Goal: Communication & Community: Answer question/provide support

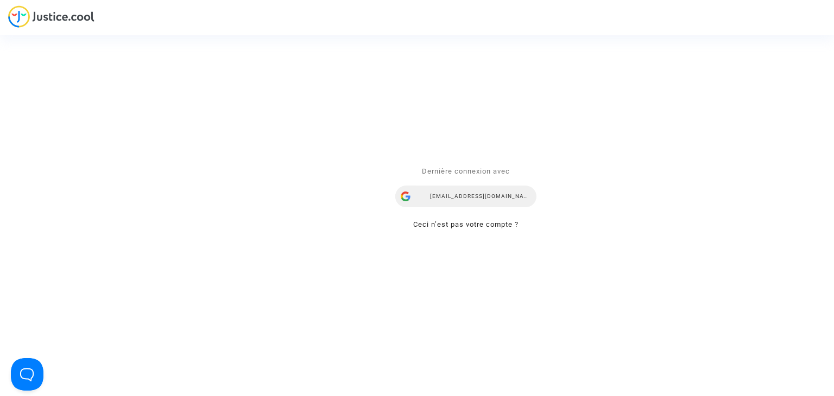
click at [472, 194] on div "[EMAIL_ADDRESS][DOMAIN_NAME]" at bounding box center [465, 197] width 141 height 22
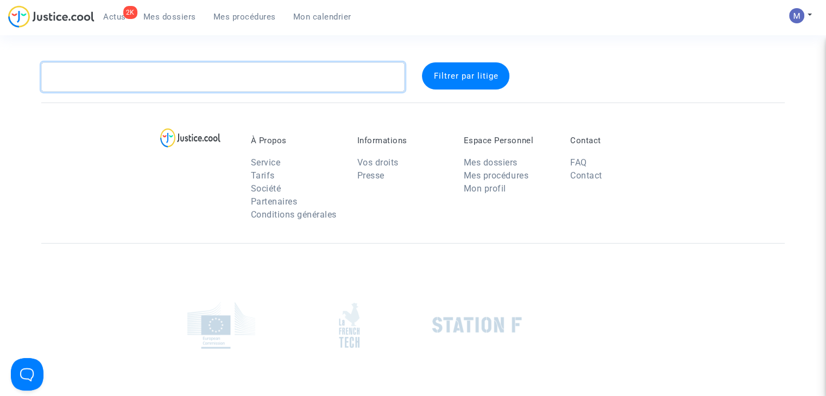
click at [119, 75] on textarea at bounding box center [222, 76] width 363 height 29
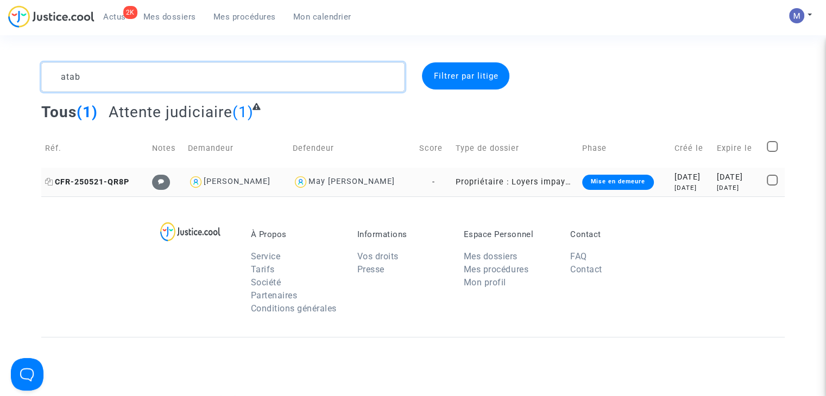
type textarea "atab"
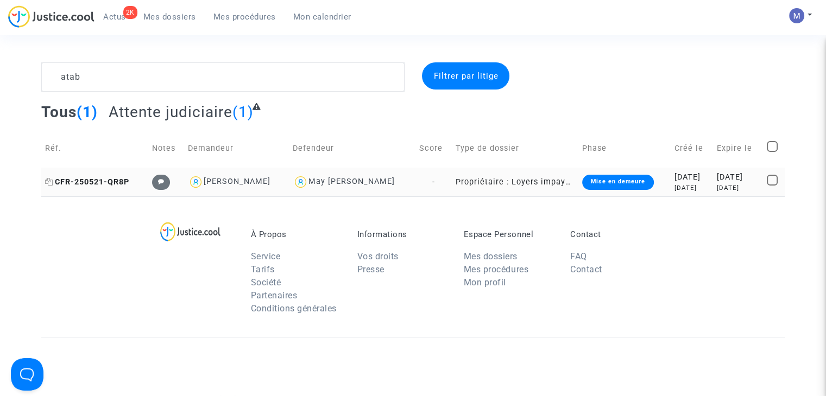
click at [110, 186] on span "CFR-250521-QR8P" at bounding box center [87, 182] width 84 height 9
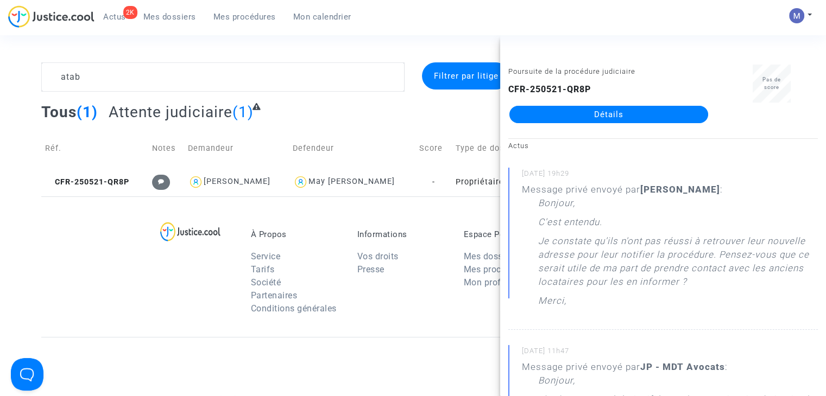
click at [593, 110] on link "Détails" at bounding box center [608, 114] width 199 height 17
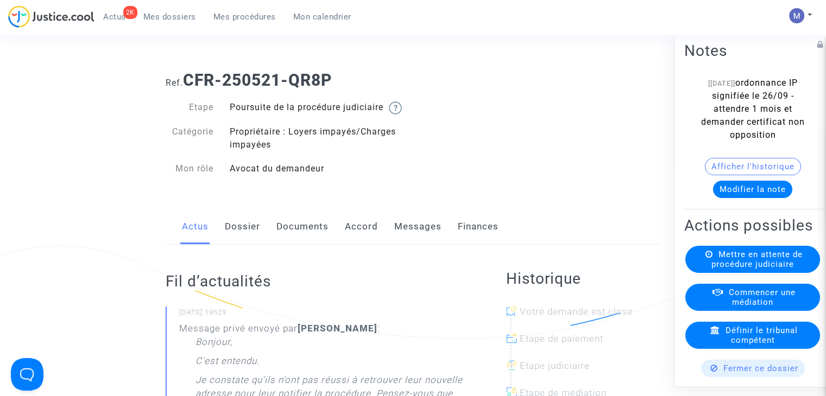
click at [410, 227] on link "Messages" at bounding box center [417, 227] width 47 height 36
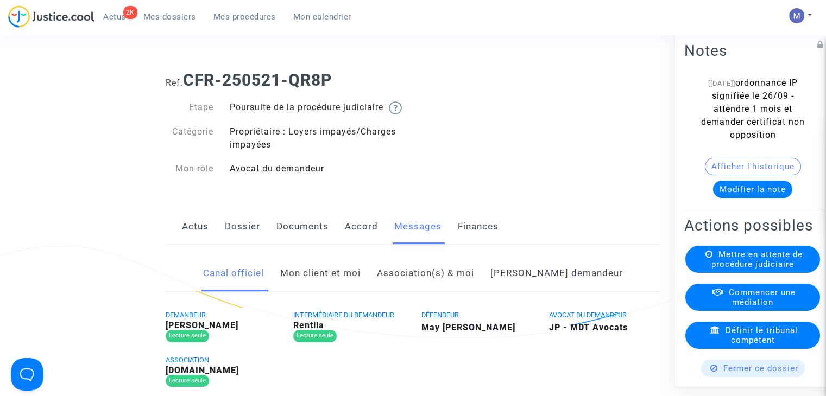
click at [334, 290] on link "Mon client et moi" at bounding box center [320, 274] width 80 height 36
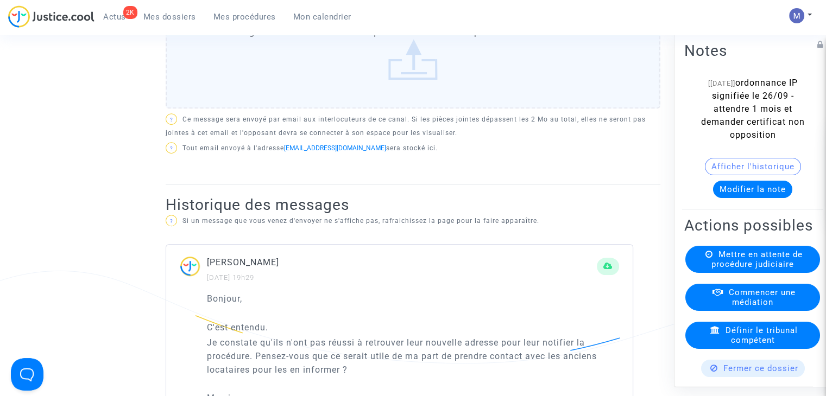
scroll to position [489, 0]
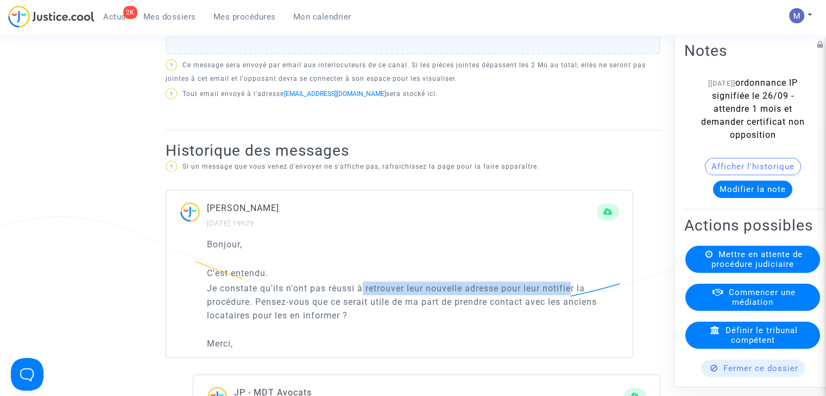
drag, startPoint x: 363, startPoint y: 305, endPoint x: 549, endPoint y: 311, distance: 186.8
click at [571, 305] on p "Je constate qu'ils n'ont pas réussi à retrouver leur nouvelle adresse pour leur…" at bounding box center [413, 302] width 412 height 41
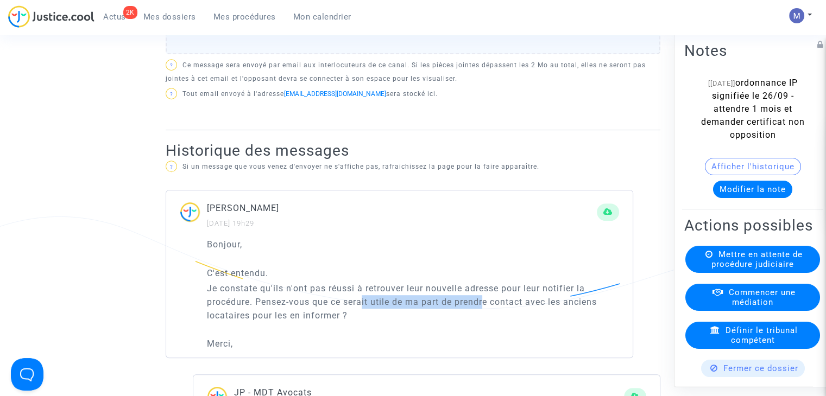
drag, startPoint x: 364, startPoint y: 313, endPoint x: 434, endPoint y: 331, distance: 72.2
click at [487, 318] on p "Je constate qu'ils n'ont pas réussi à retrouver leur nouvelle adresse pour leur…" at bounding box center [413, 302] width 412 height 41
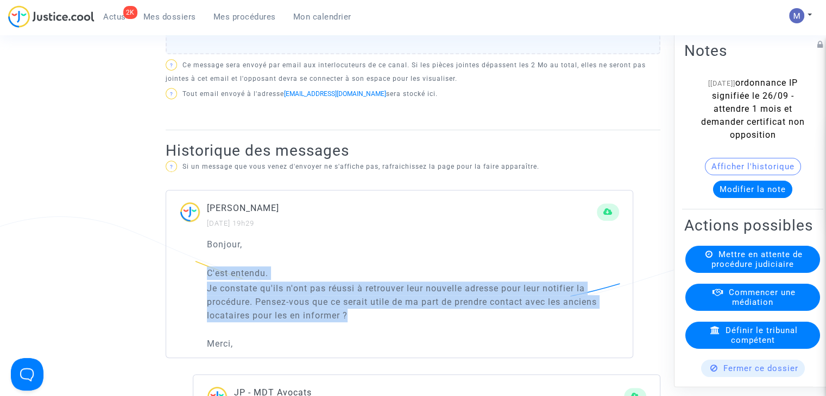
drag, startPoint x: 365, startPoint y: 328, endPoint x: 198, endPoint y: 283, distance: 172.8
click at [198, 283] on div "Bonjour, C'est entendu. Je constate qu'ils n'ont pas réussi à retrouver leur no…" at bounding box center [399, 298] width 466 height 120
click at [313, 318] on p "Je constate qu'ils n'ont pas réussi à retrouver leur nouvelle adresse pour leur…" at bounding box center [413, 302] width 412 height 41
drag, startPoint x: 358, startPoint y: 332, endPoint x: 206, endPoint y: 283, distance: 160.2
click at [206, 283] on div "Bonjour, C'est entendu. Je constate qu'ils n'ont pas réussi à retrouver leur no…" at bounding box center [399, 298] width 466 height 120
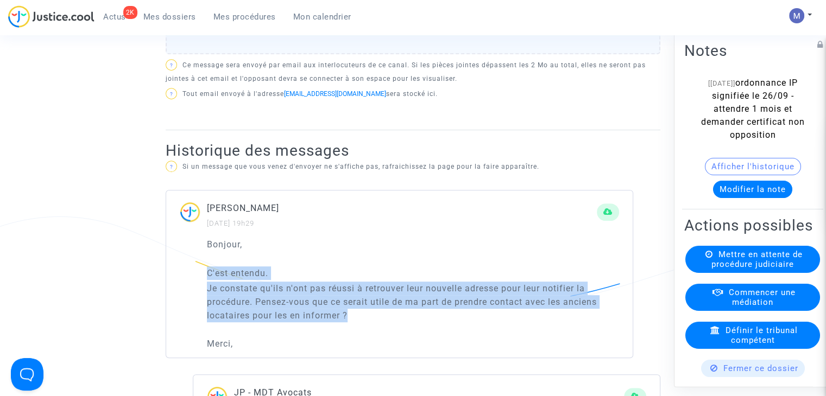
click at [263, 302] on p "Je constate qu'ils n'ont pas réussi à retrouver leur nouvelle adresse pour leur…" at bounding box center [413, 302] width 412 height 41
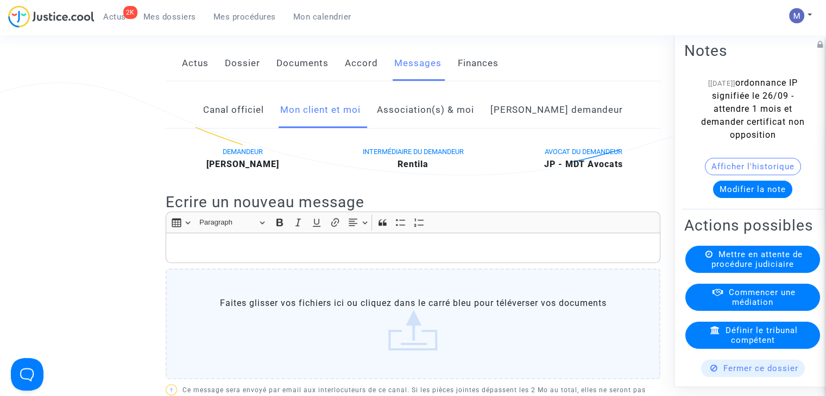
scroll to position [163, 0]
click at [174, 248] on div "Rich Text Editor, main" at bounding box center [413, 248] width 495 height 30
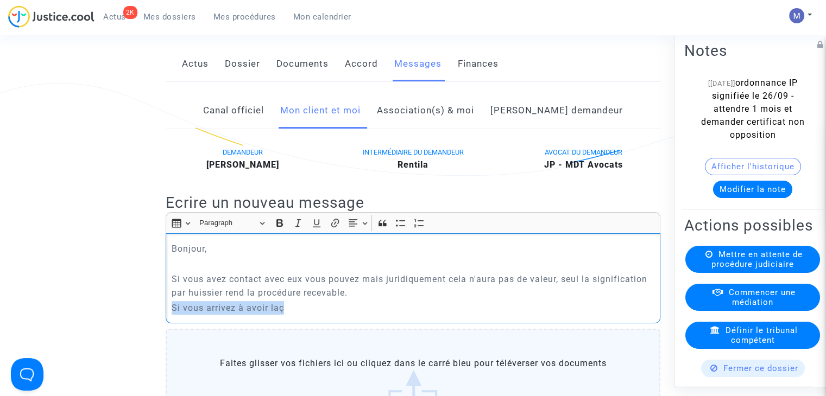
drag, startPoint x: 189, startPoint y: 312, endPoint x: 165, endPoint y: 322, distance: 26.0
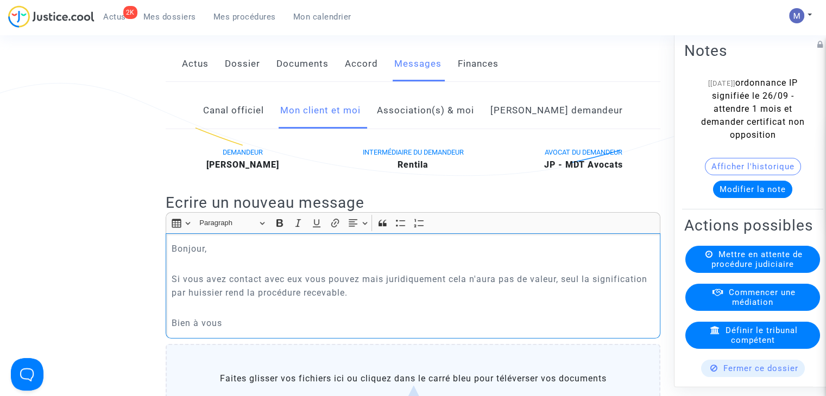
click at [385, 300] on p "Si vous avez contact avec eux vous pouvez mais juridiquement cela n'aura pas de…" at bounding box center [413, 286] width 483 height 27
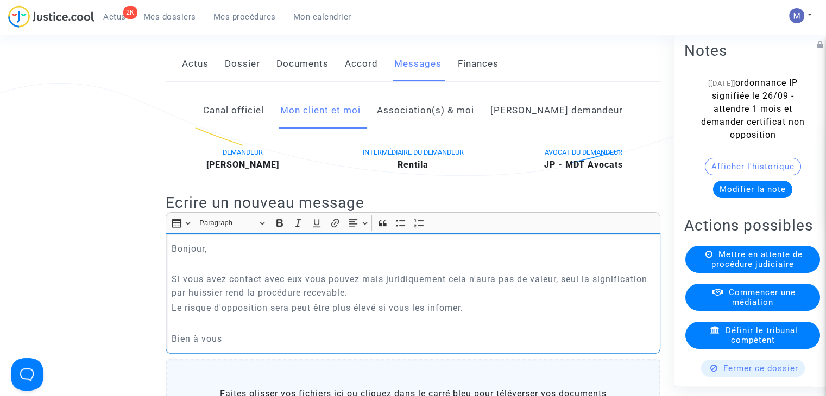
click at [179, 315] on p "Le risque d'opposition sera peut être plus élevé si vous les infomer." at bounding box center [413, 308] width 483 height 14
click at [178, 315] on p "Le risque d'opposition sera peut être plus élevé si vous les infomer." at bounding box center [413, 308] width 483 height 14
drag, startPoint x: 365, startPoint y: 320, endPoint x: 329, endPoint y: 315, distance: 36.6
click at [328, 315] on p "De plus, le risque d'opposition sera peut être plus élevé si vous les infomer." at bounding box center [413, 308] width 483 height 14
click at [477, 315] on p "De plus, le risque d'opposition sera plus élevé si vous les infomer." at bounding box center [413, 308] width 483 height 14
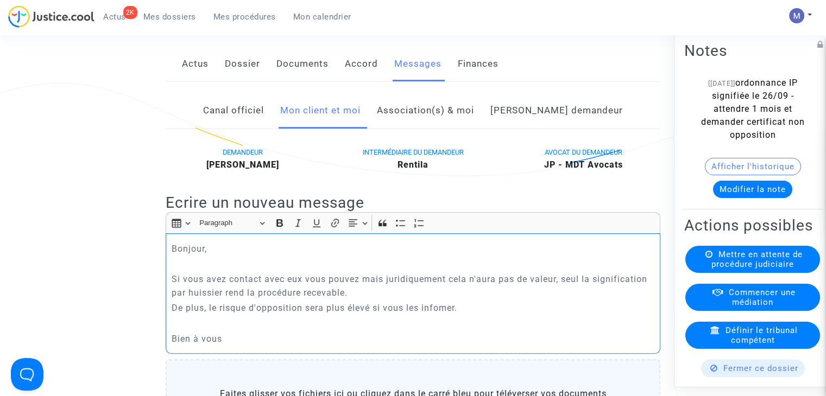
click at [441, 315] on p "De plus, le risque d'opposition sera plus élevé si vous les infomer." at bounding box center [413, 308] width 483 height 14
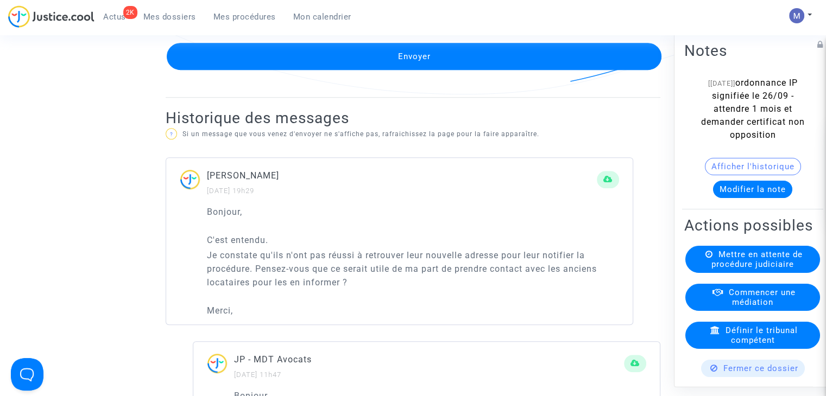
scroll to position [706, 0]
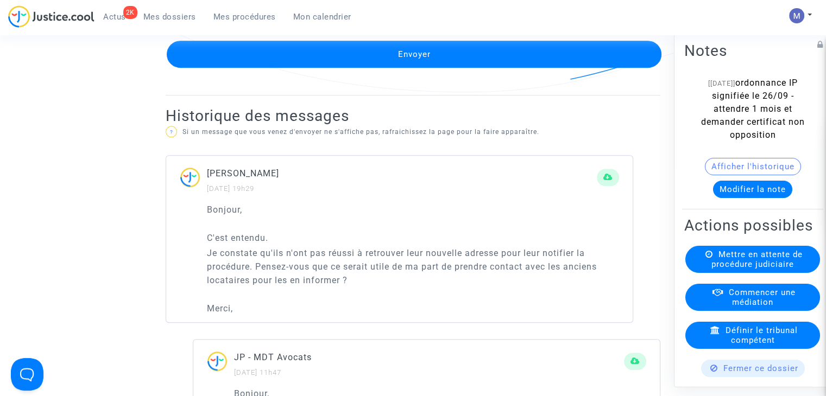
click at [388, 63] on button "Envoyer" at bounding box center [414, 54] width 495 height 27
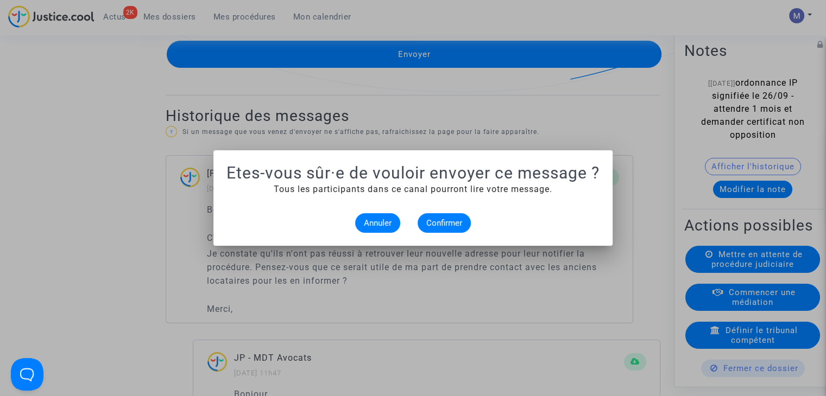
scroll to position [0, 0]
click at [442, 219] on span "Confirmer" at bounding box center [444, 223] width 36 height 10
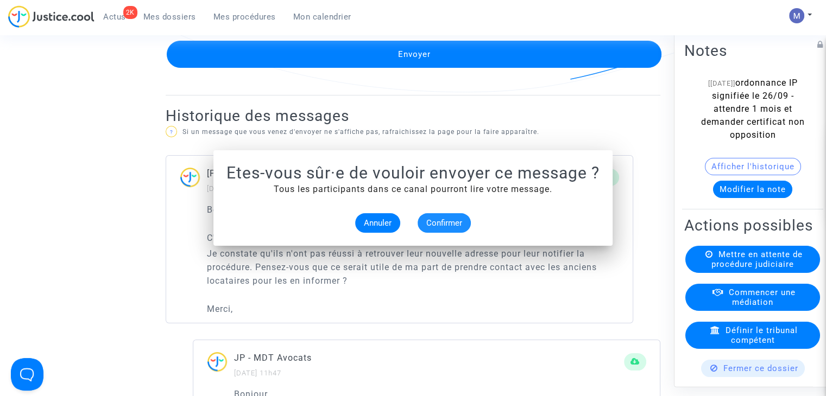
scroll to position [706, 0]
